Goal: Find specific page/section: Find specific page/section

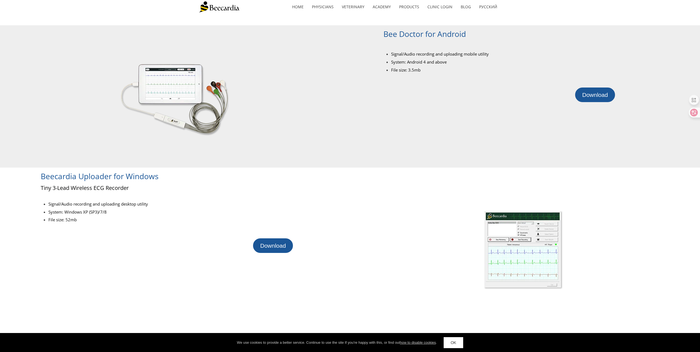
click at [351, 167] on div at bounding box center [366, 96] width 35 height 142
drag, startPoint x: 351, startPoint y: 167, endPoint x: 335, endPoint y: 144, distance: 27.3
click at [335, 144] on div at bounding box center [174, 96] width 349 height 142
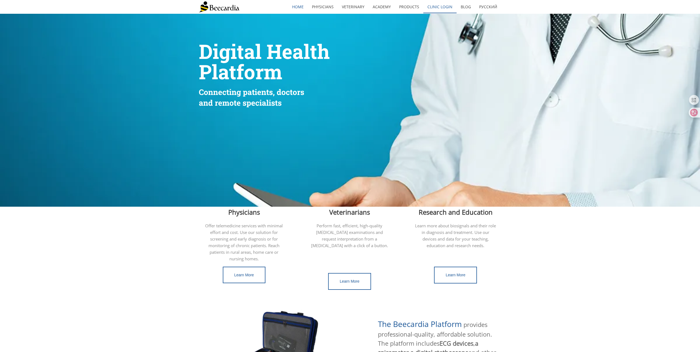
click at [437, 7] on link "Clinic Login" at bounding box center [439, 7] width 33 height 13
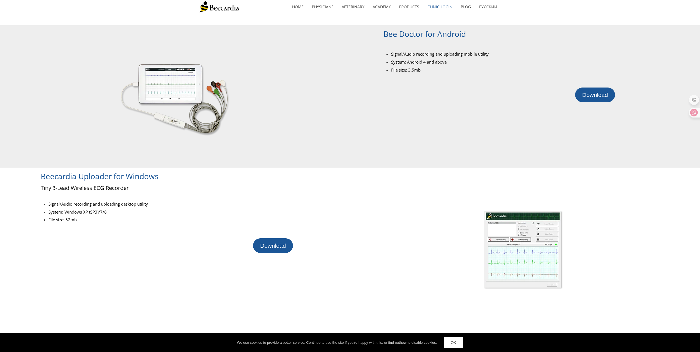
click at [444, 7] on link "Clinic Login" at bounding box center [439, 7] width 33 height 13
click at [440, 9] on link "Clinic Login" at bounding box center [439, 7] width 33 height 13
